Goal: Information Seeking & Learning: Find specific fact

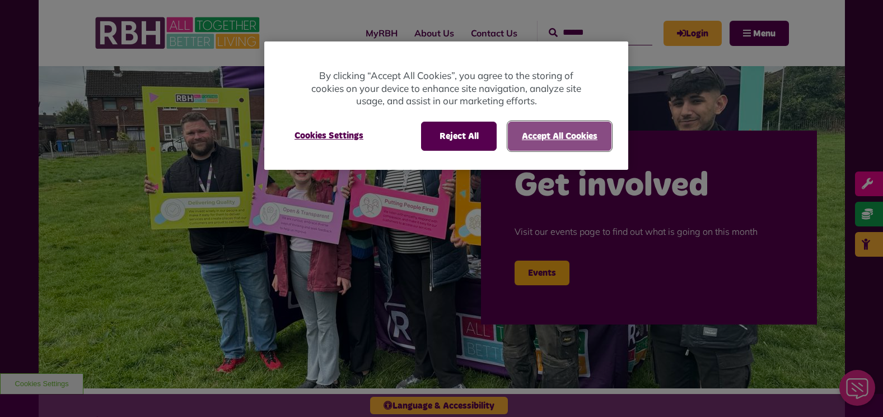
click at [591, 136] on button "Accept All Cookies" at bounding box center [560, 136] width 104 height 29
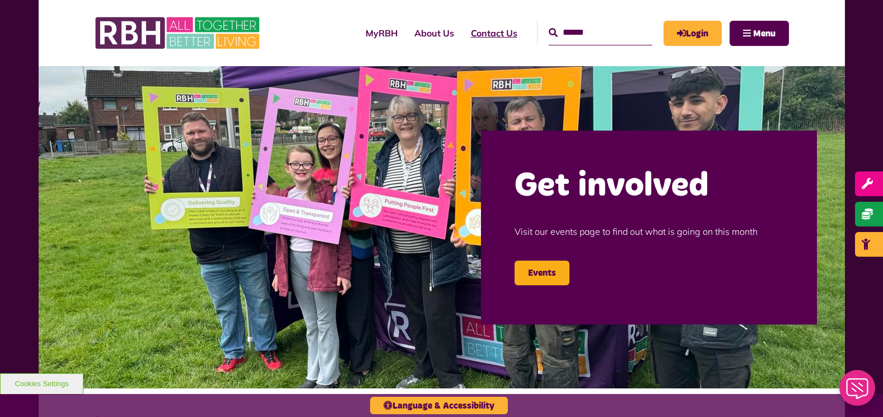
click at [479, 30] on link "Contact Us" at bounding box center [494, 33] width 63 height 30
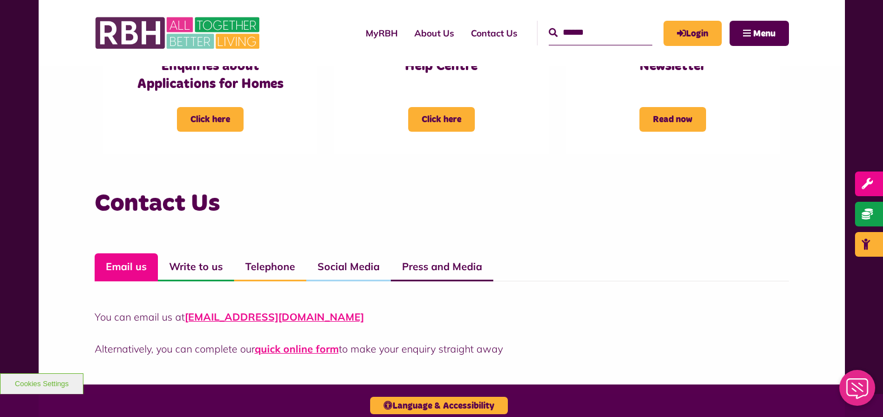
scroll to position [840, 0]
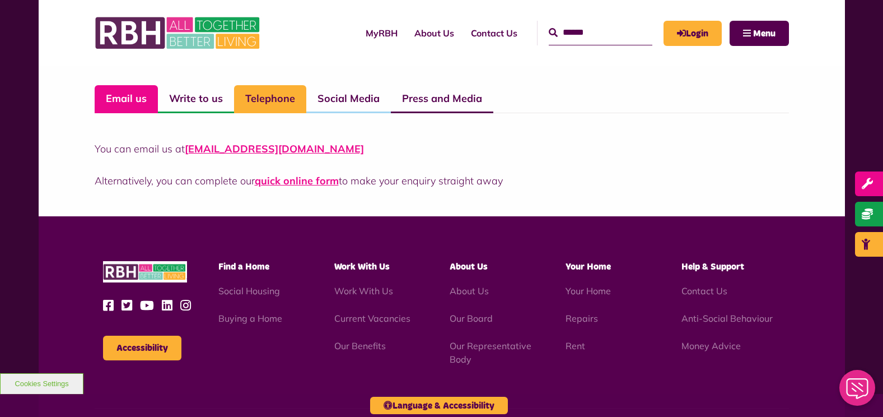
click at [262, 98] on link "Telephone" at bounding box center [270, 99] width 72 height 28
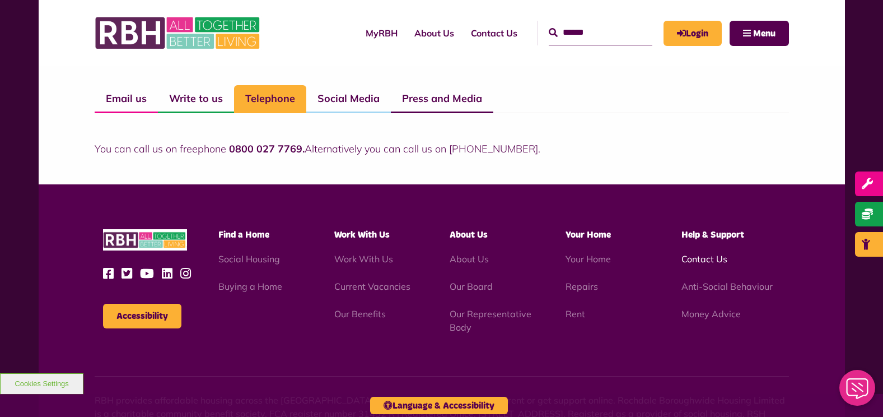
click at [701, 260] on link "Contact Us" at bounding box center [705, 258] width 46 height 11
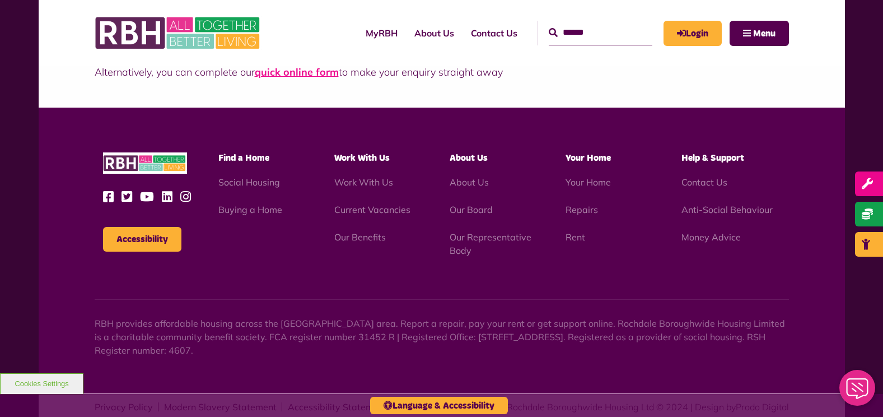
scroll to position [972, 0]
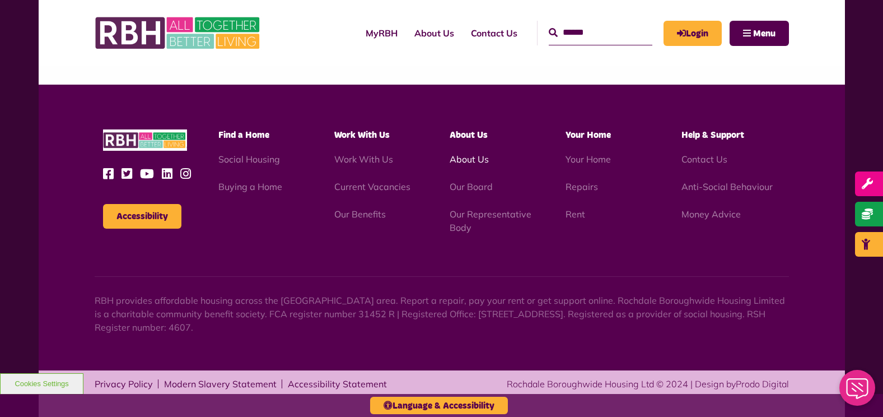
click at [466, 159] on link "About Us" at bounding box center [469, 158] width 39 height 11
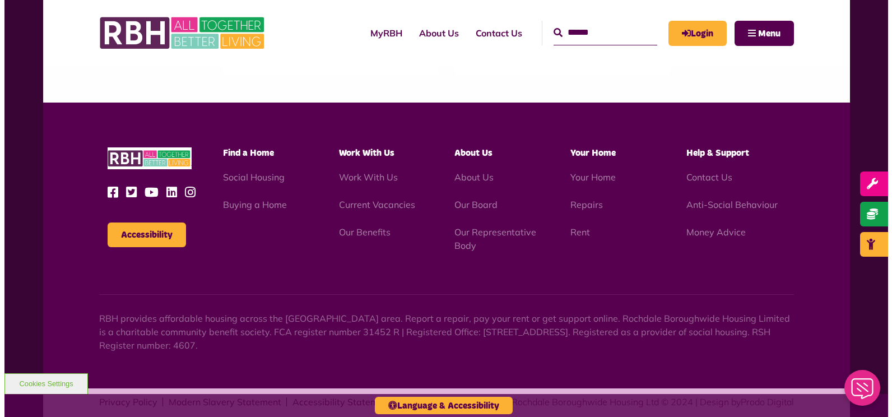
scroll to position [1337, 0]
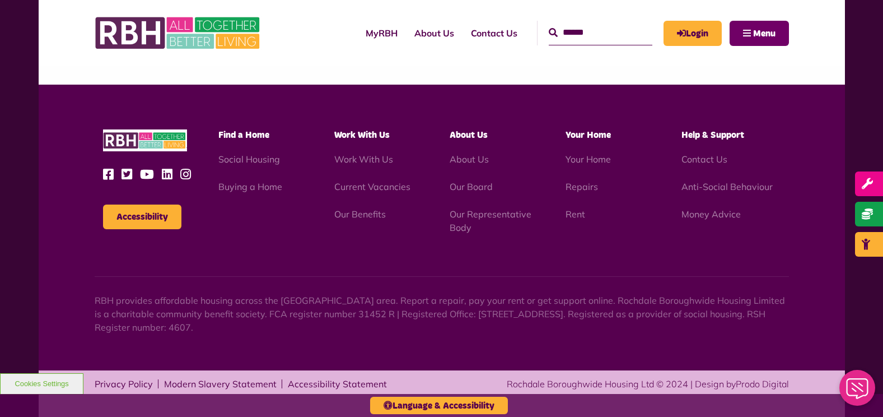
click at [750, 33] on button "Menu" at bounding box center [759, 33] width 59 height 25
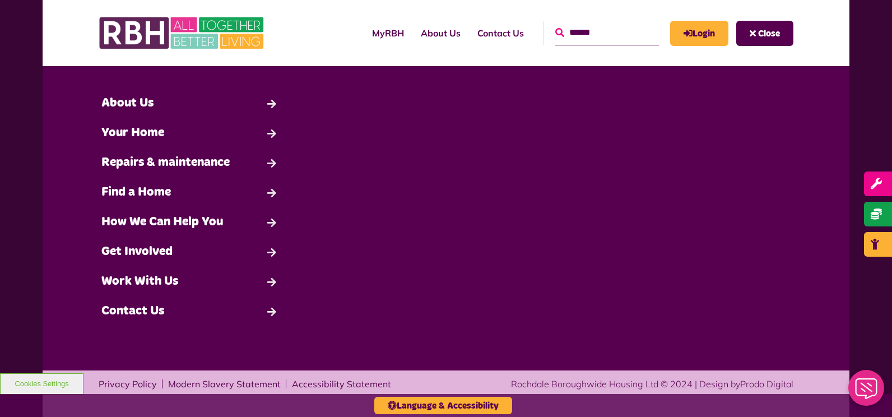
click at [555, 34] on icon "submit" at bounding box center [559, 32] width 9 height 9
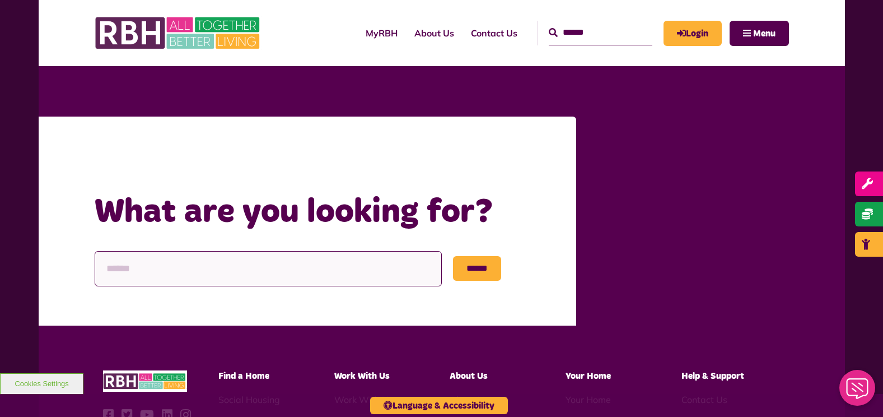
click at [102, 274] on input "Search" at bounding box center [268, 268] width 347 height 35
type input "**********"
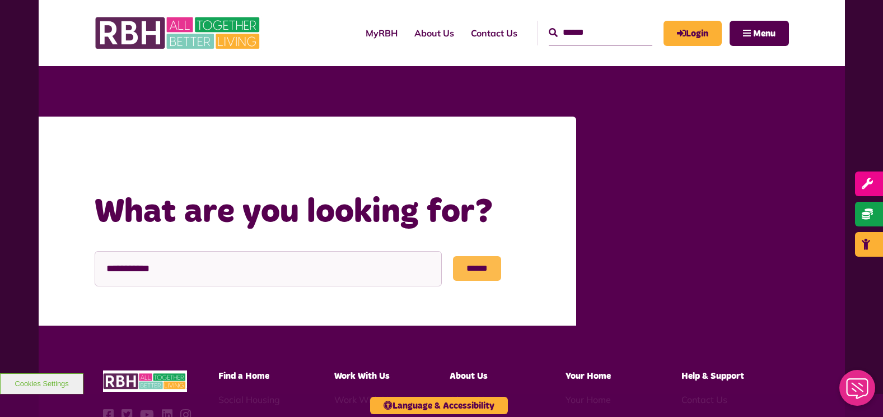
click at [487, 267] on input "******" at bounding box center [477, 268] width 48 height 25
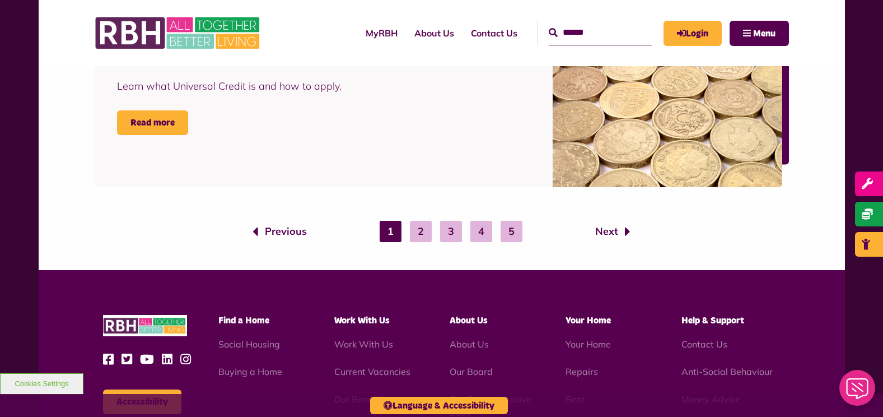
scroll to position [1848, 0]
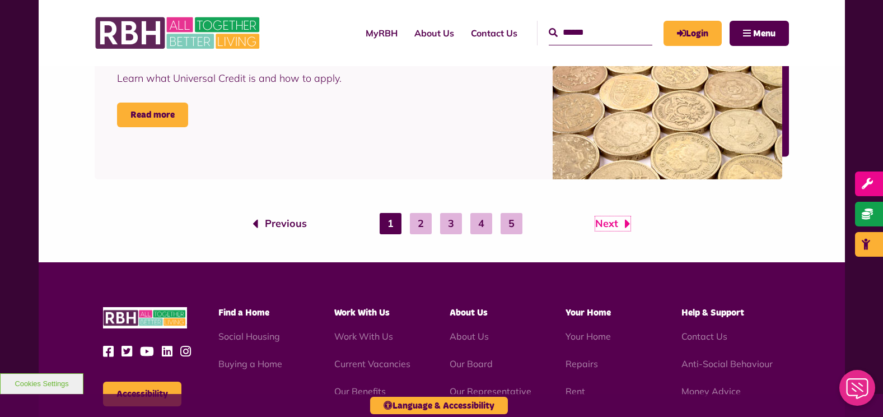
click at [605, 226] on link "Next" at bounding box center [612, 223] width 35 height 15
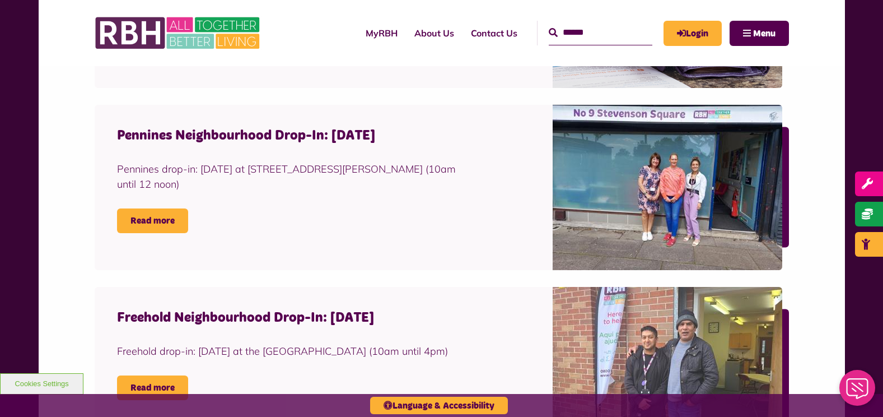
scroll to position [672, 0]
